Goal: Task Accomplishment & Management: Use online tool/utility

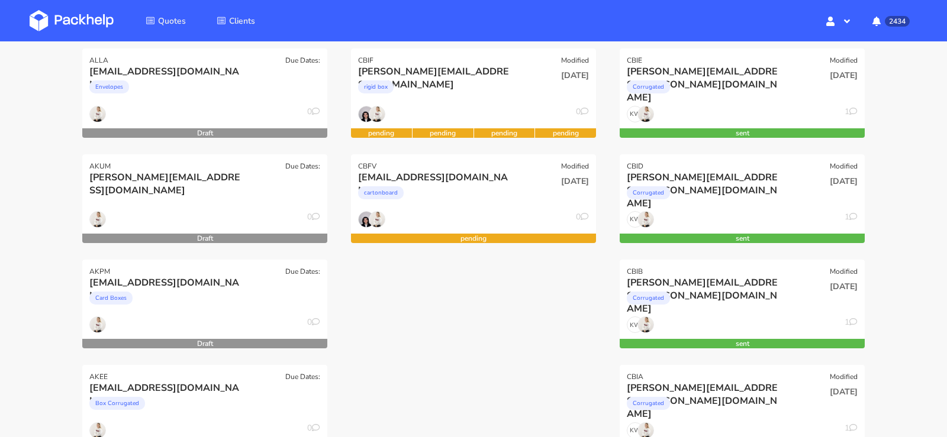
scroll to position [172, 0]
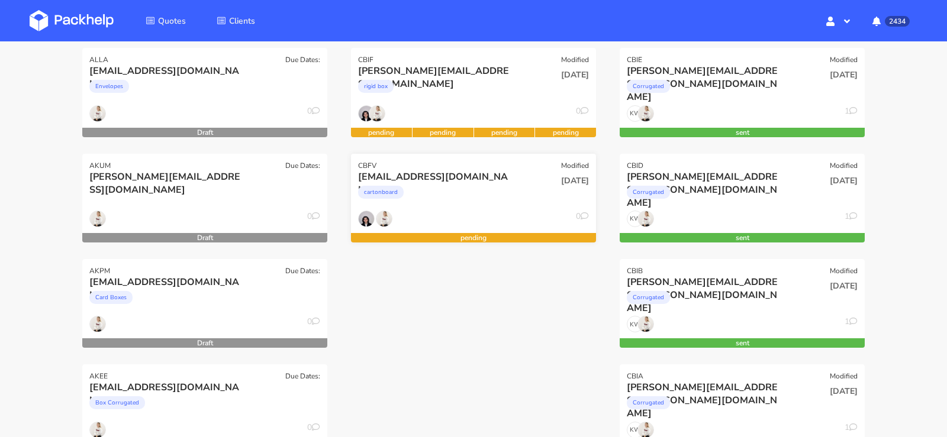
click at [492, 186] on div "cartonboard" at bounding box center [436, 195] width 157 height 24
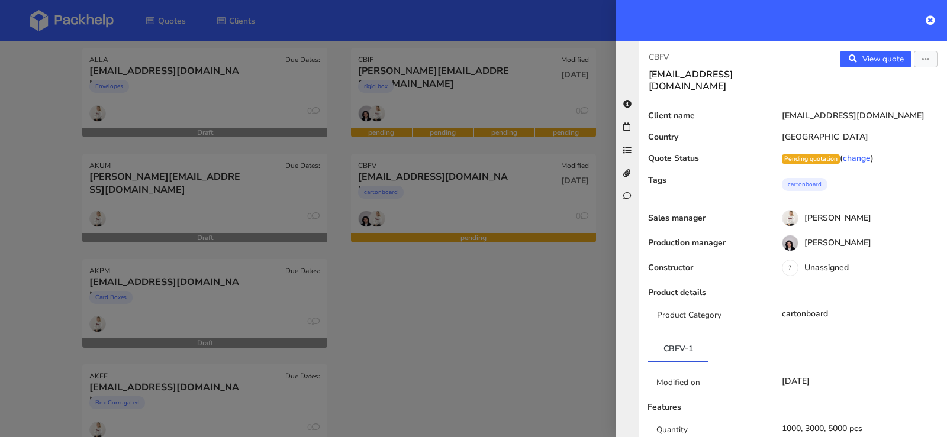
click at [658, 56] on p "CBFV" at bounding box center [715, 57] width 135 height 13
copy p "CBFV"
click at [356, 335] on div at bounding box center [473, 218] width 947 height 437
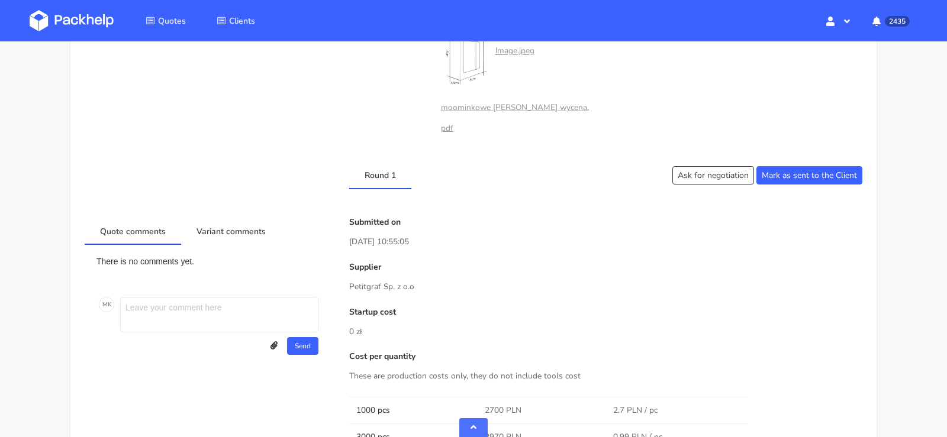
scroll to position [497, 0]
